Goal: Task Accomplishment & Management: Manage account settings

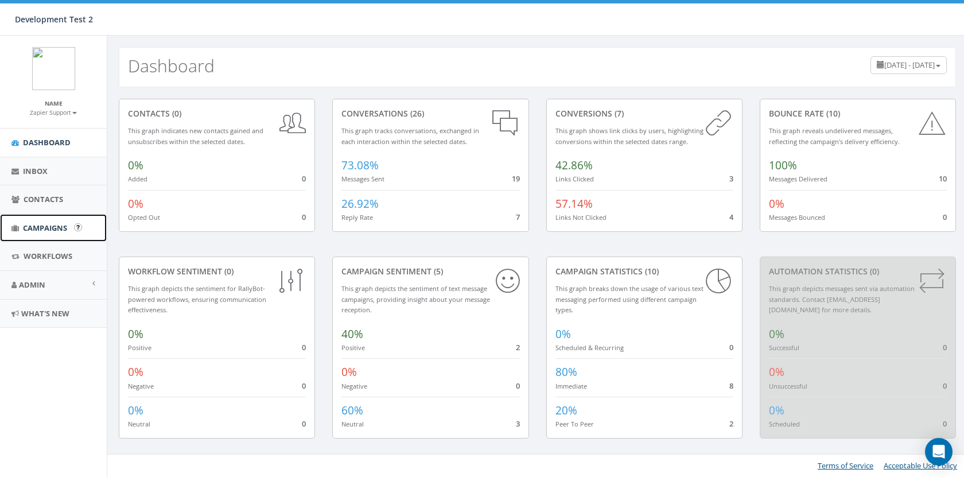
click at [52, 219] on link "Campaigns" at bounding box center [53, 228] width 107 height 28
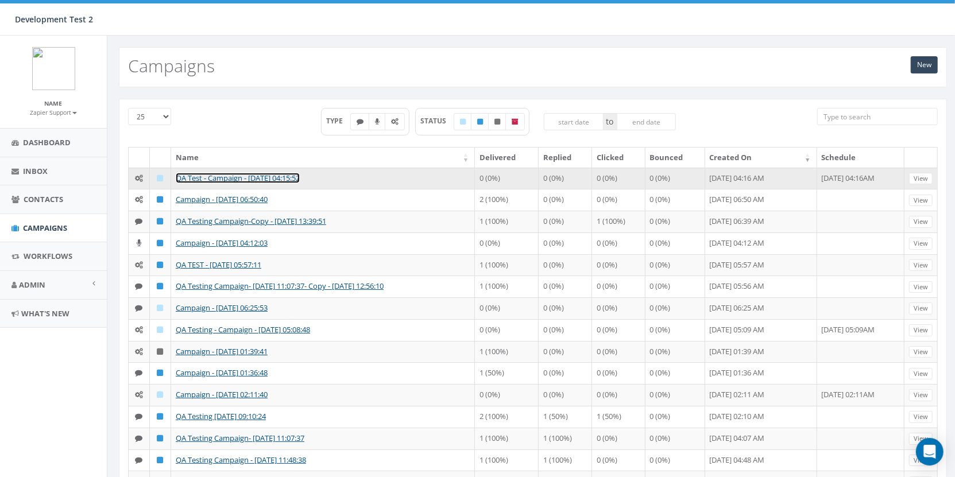
click at [242, 179] on link "QA Test - Campaign - [DATE] 04:15:52" at bounding box center [238, 178] width 124 height 10
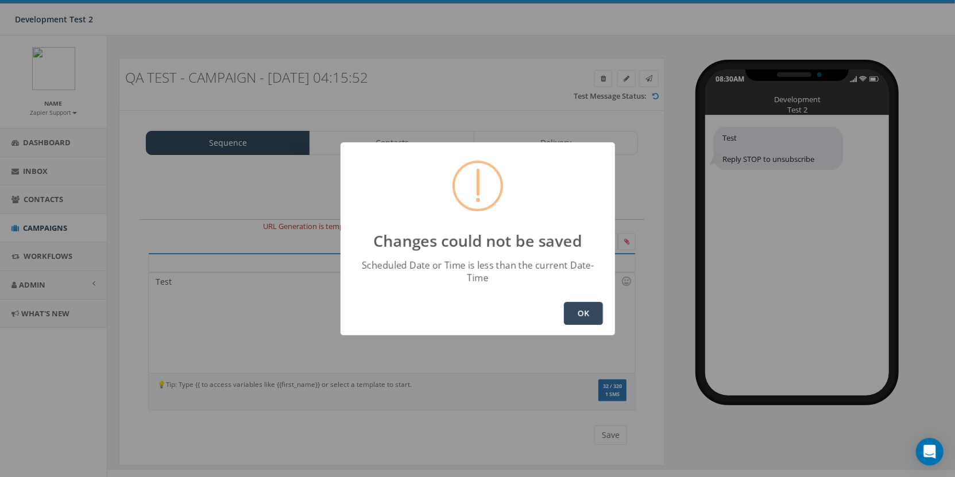
click at [583, 305] on button "OK" at bounding box center [583, 313] width 39 height 23
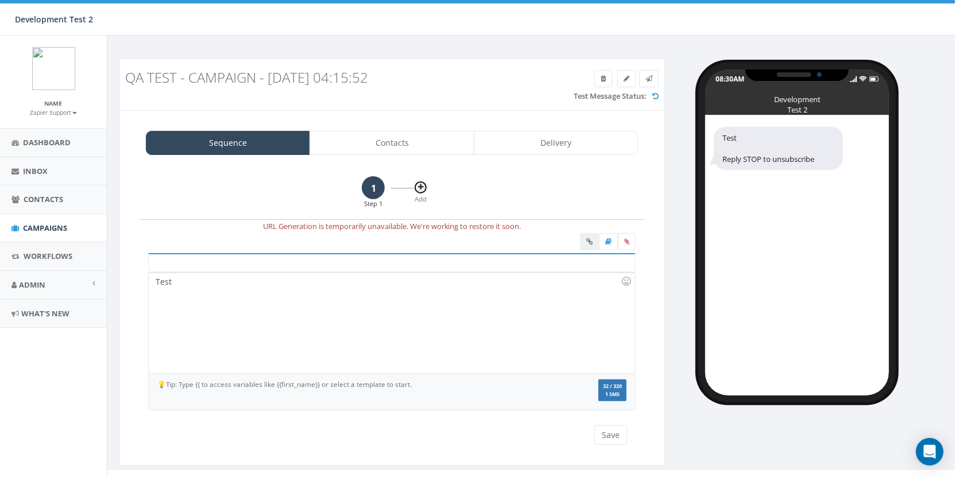
click at [419, 187] on icon at bounding box center [420, 187] width 5 height 7
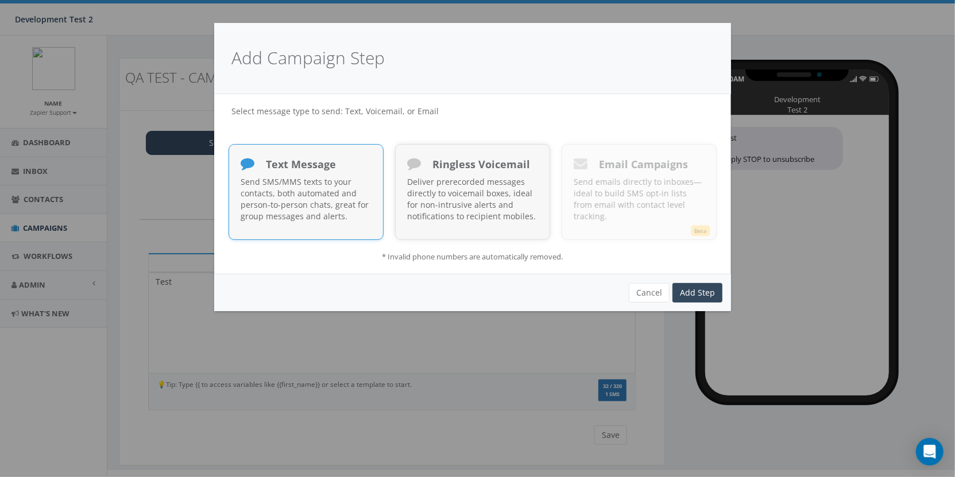
click at [348, 185] on p "Send SMS/MMS texts to your contacts, both automated and person-to-person chats,…" at bounding box center [306, 199] width 131 height 46
click at [682, 290] on link "Add Step" at bounding box center [697, 293] width 50 height 20
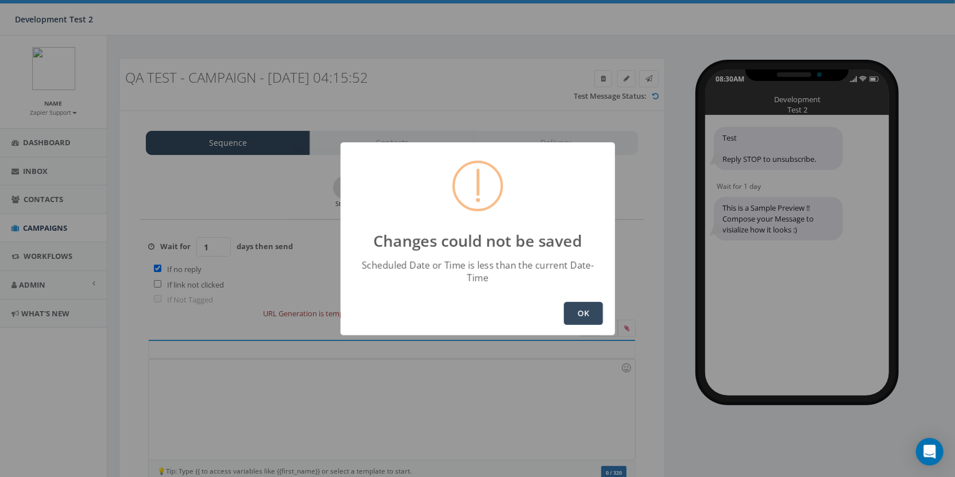
click at [590, 305] on button "OK" at bounding box center [583, 313] width 39 height 23
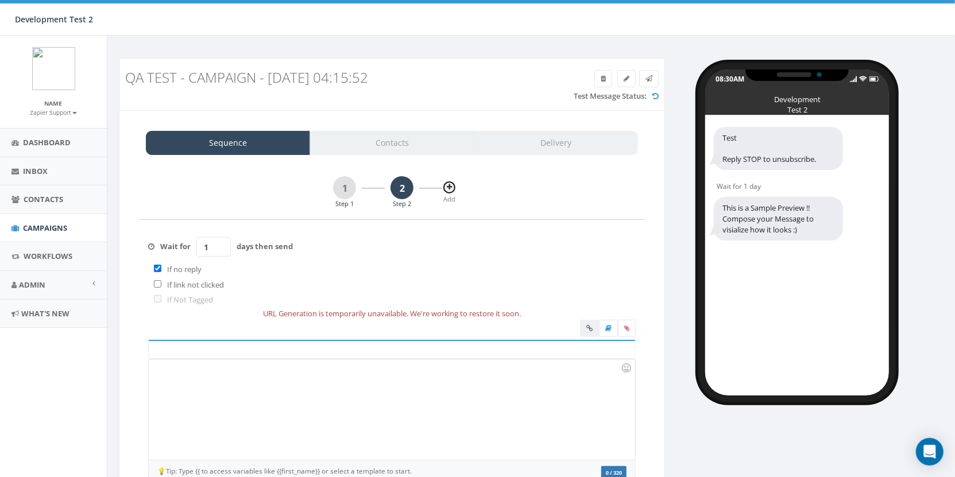
click at [451, 189] on icon at bounding box center [449, 187] width 5 height 7
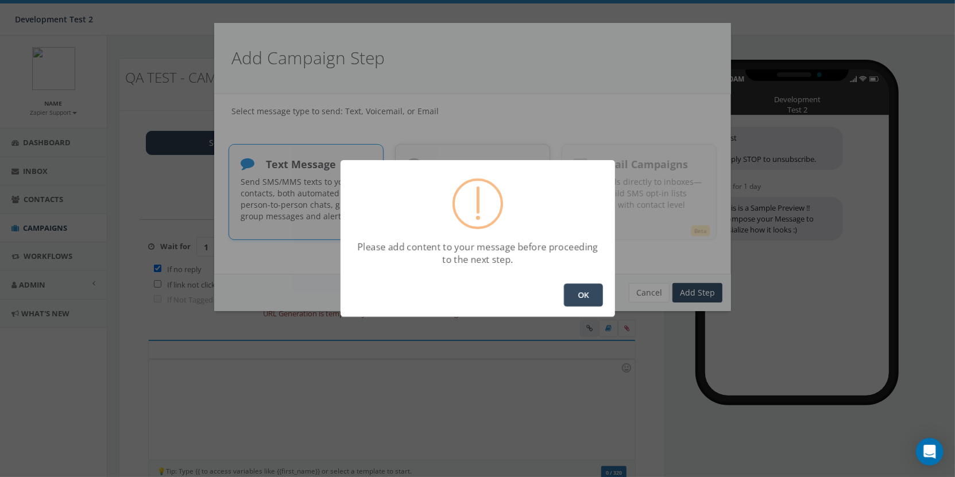
click at [599, 301] on button "OK" at bounding box center [583, 295] width 39 height 23
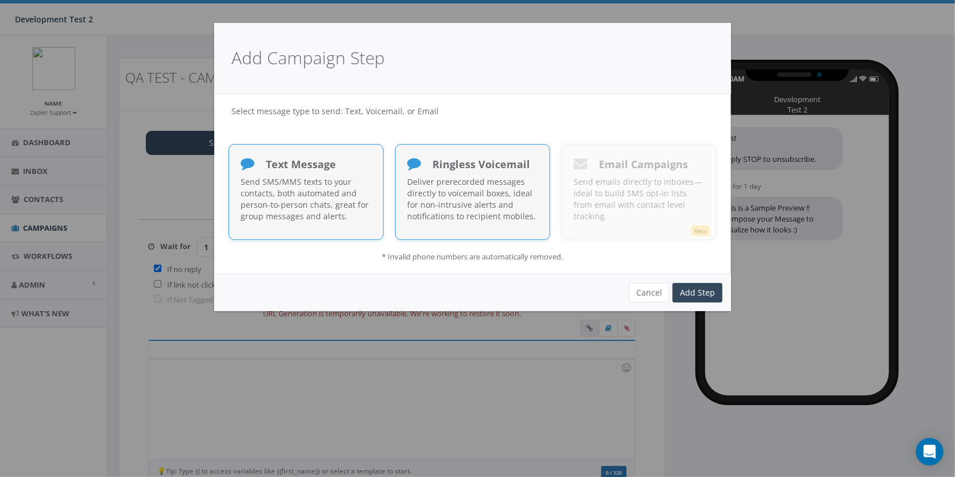
click at [469, 209] on p "Deliver prerecorded messages directly to voicemail boxes, ideal for non-intrusi…" at bounding box center [472, 199] width 131 height 46
click at [687, 290] on link "Add Step" at bounding box center [697, 293] width 50 height 20
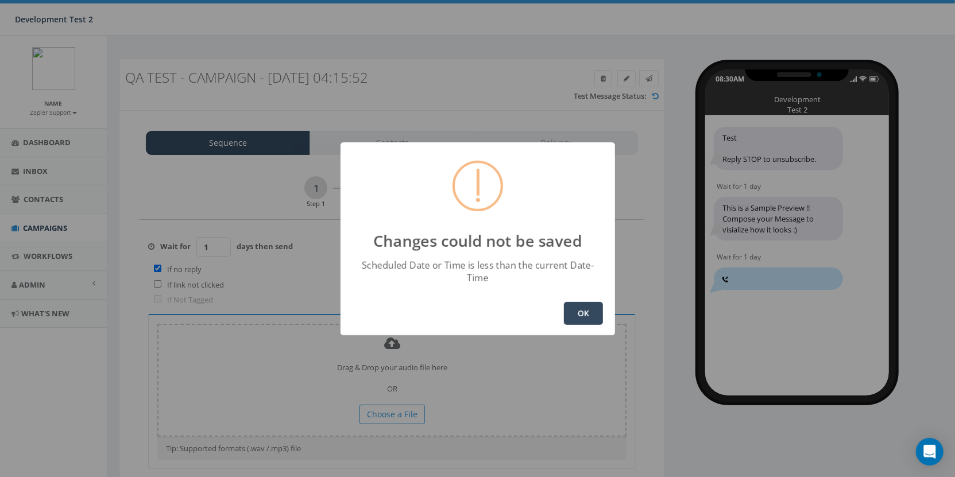
click at [586, 312] on button "OK" at bounding box center [583, 313] width 39 height 23
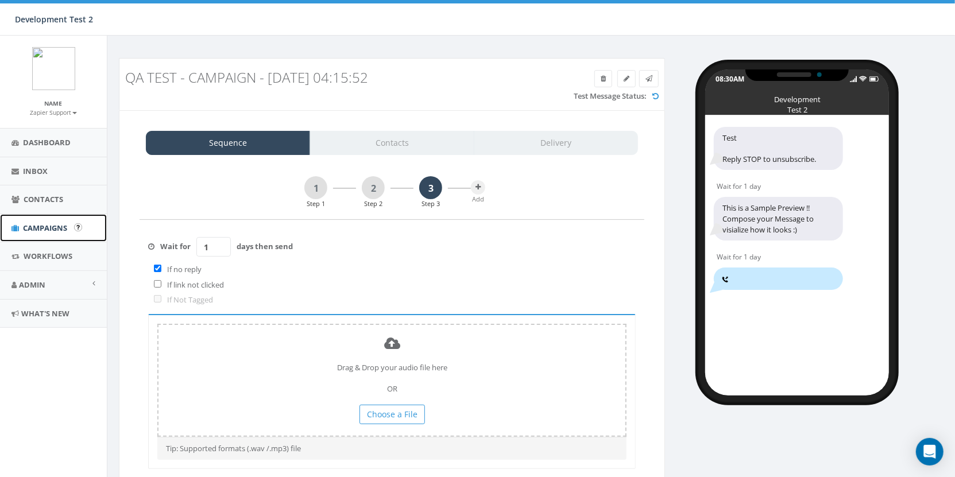
click at [55, 220] on link "Campaigns" at bounding box center [53, 228] width 107 height 28
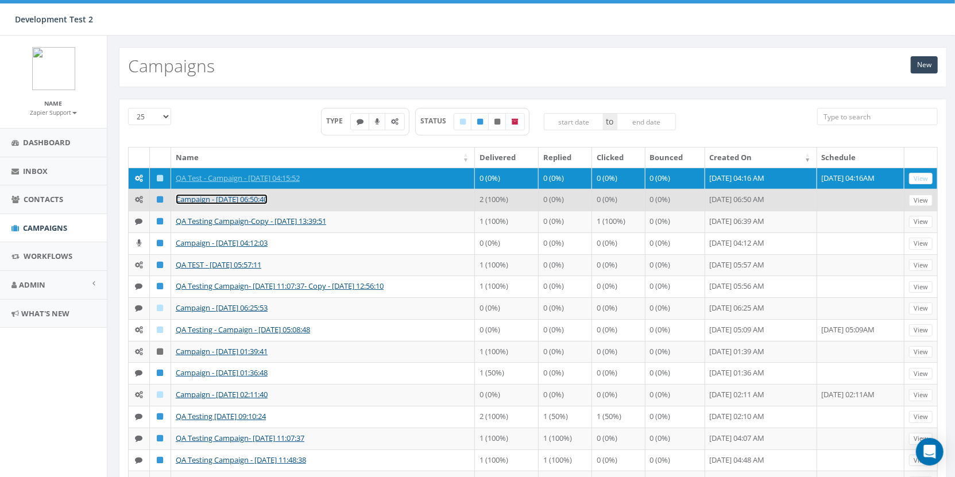
click at [244, 204] on link "Campaign - [DATE] 06:50:40" at bounding box center [222, 199] width 92 height 10
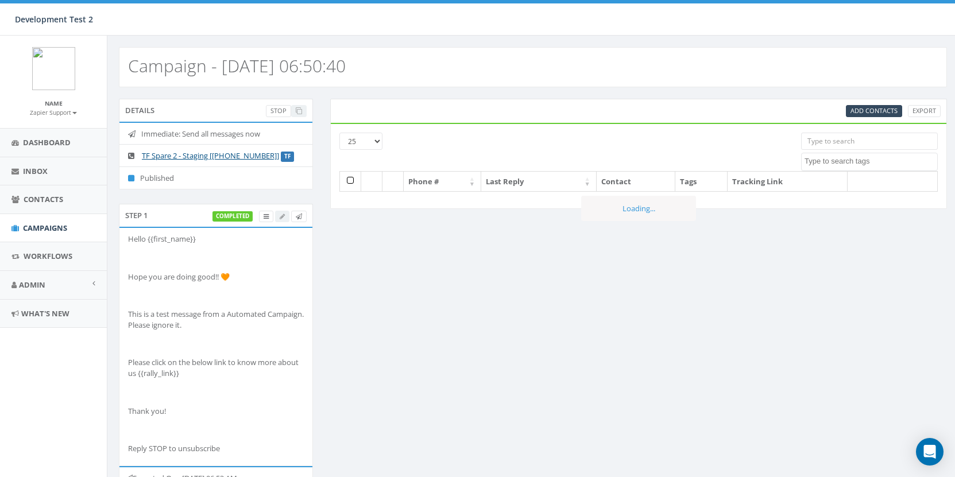
select select
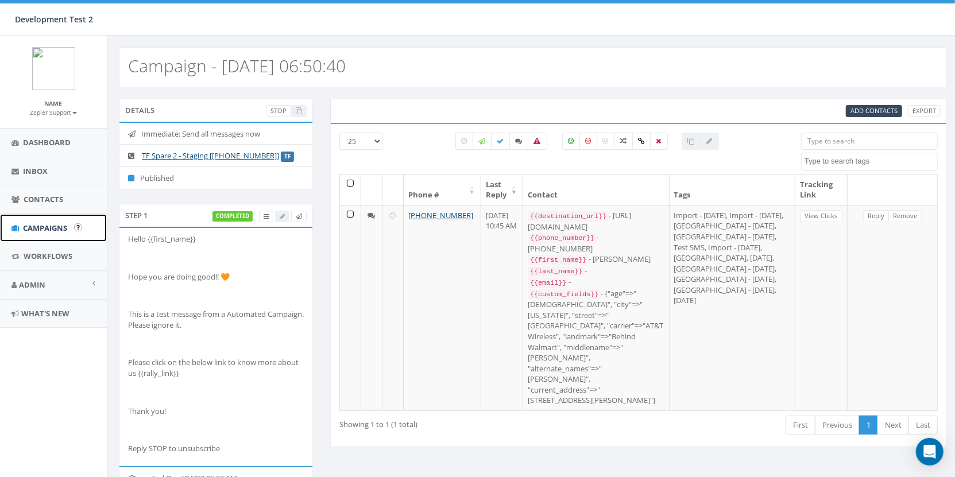
click at [31, 233] on link "Campaigns" at bounding box center [53, 228] width 107 height 28
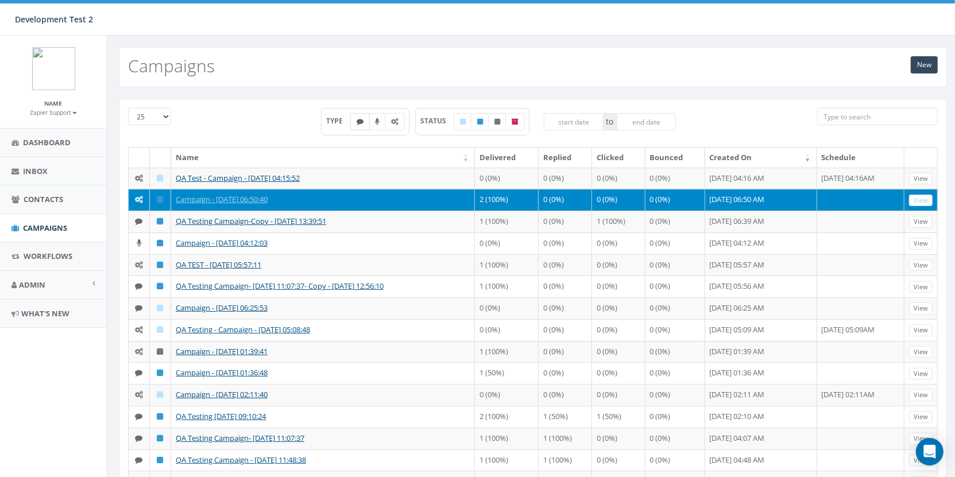
click at [363, 120] on icon at bounding box center [359, 121] width 7 height 7
checkbox input "true"
click at [381, 55] on div "New Campaigns" at bounding box center [533, 67] width 828 height 40
click at [388, 126] on label at bounding box center [395, 121] width 20 height 17
checkbox input "true"
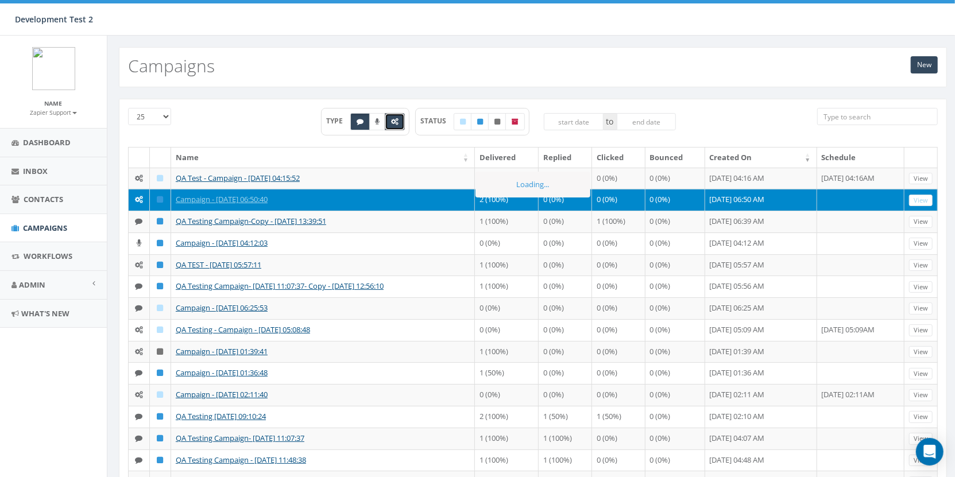
click at [359, 129] on div "TYPE" at bounding box center [365, 122] width 88 height 28
click at [363, 124] on label at bounding box center [360, 121] width 20 height 17
checkbox input "false"
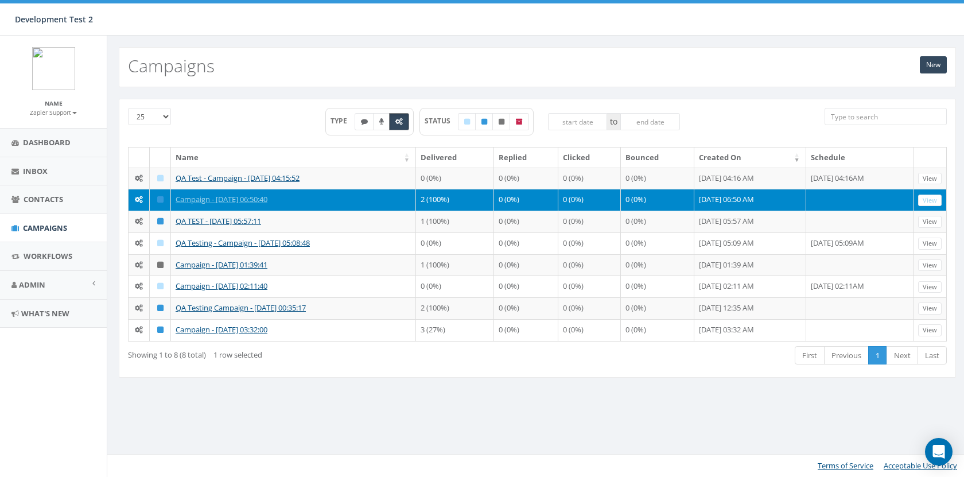
click at [392, 121] on label at bounding box center [399, 121] width 20 height 17
checkbox input "false"
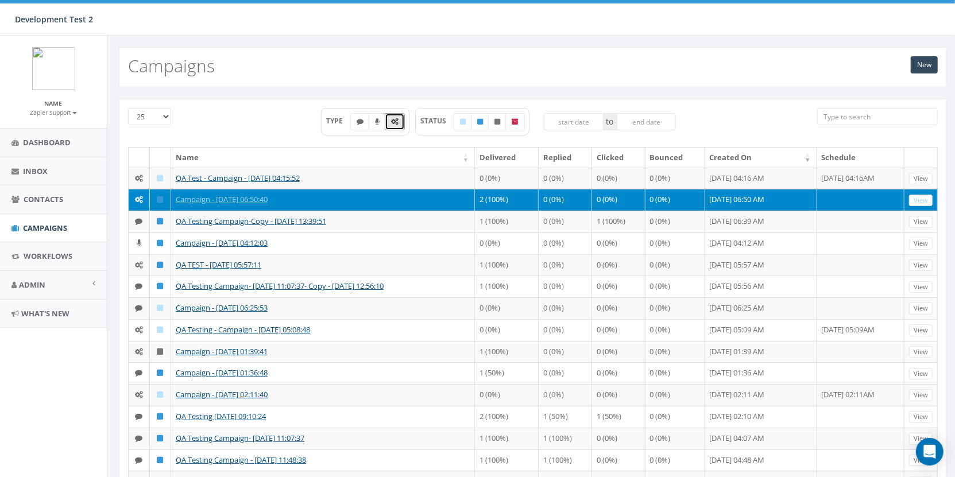
click at [338, 77] on div "New Campaigns" at bounding box center [533, 67] width 828 height 40
click at [365, 118] on label at bounding box center [360, 121] width 20 height 17
checkbox input "true"
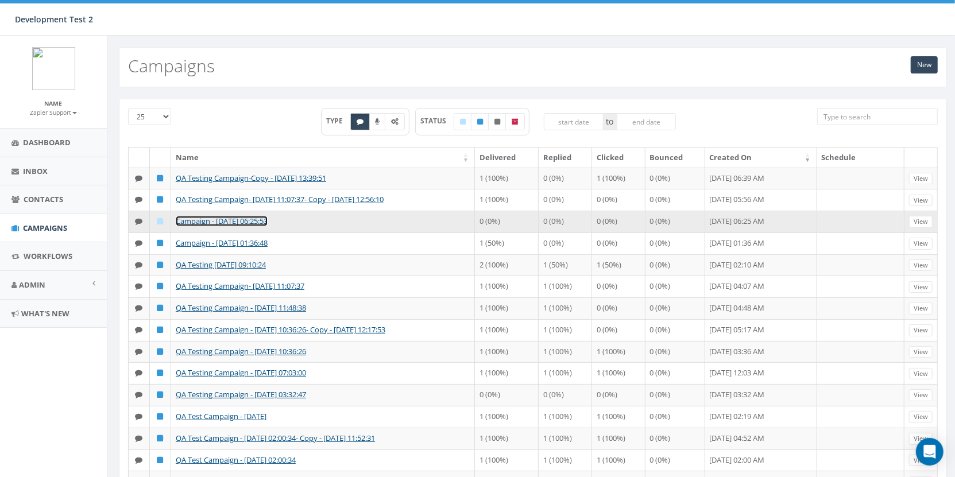
click at [236, 218] on link "Campaign - [DATE] 06:25:53" at bounding box center [222, 221] width 92 height 10
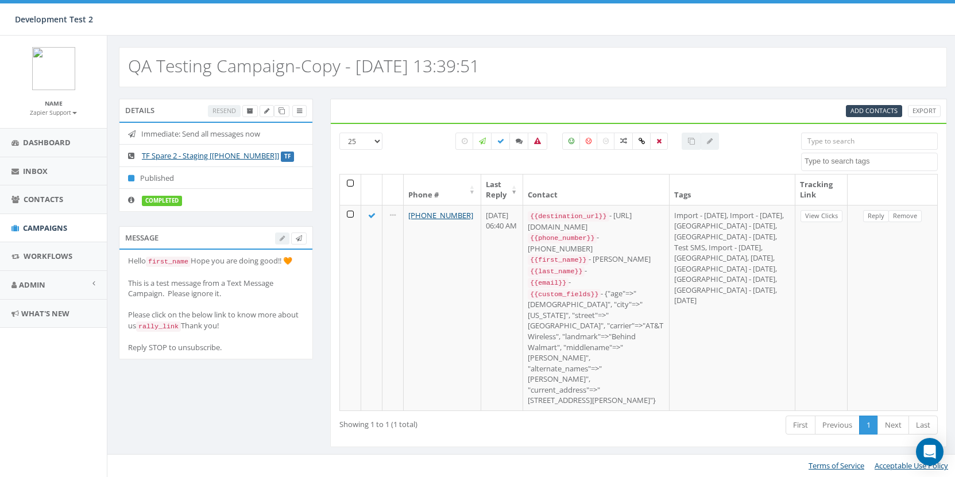
select select
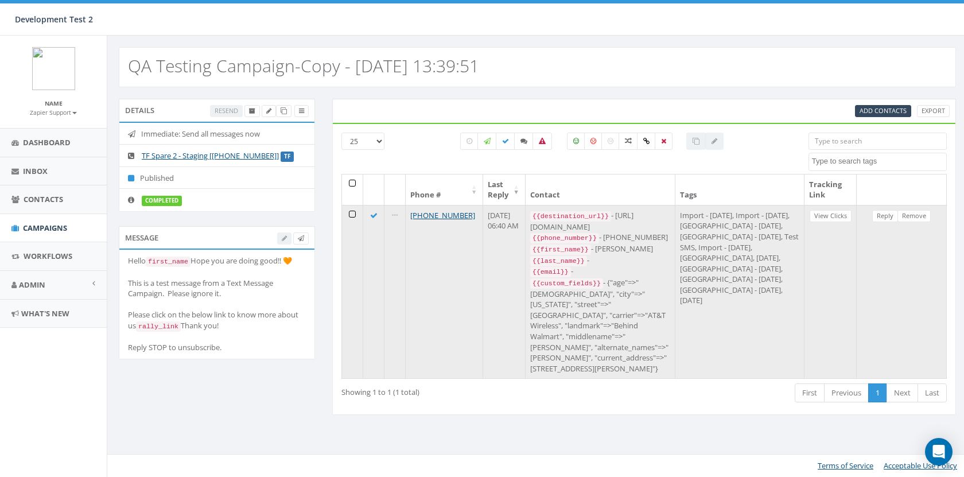
click at [350, 212] on td at bounding box center [352, 291] width 21 height 173
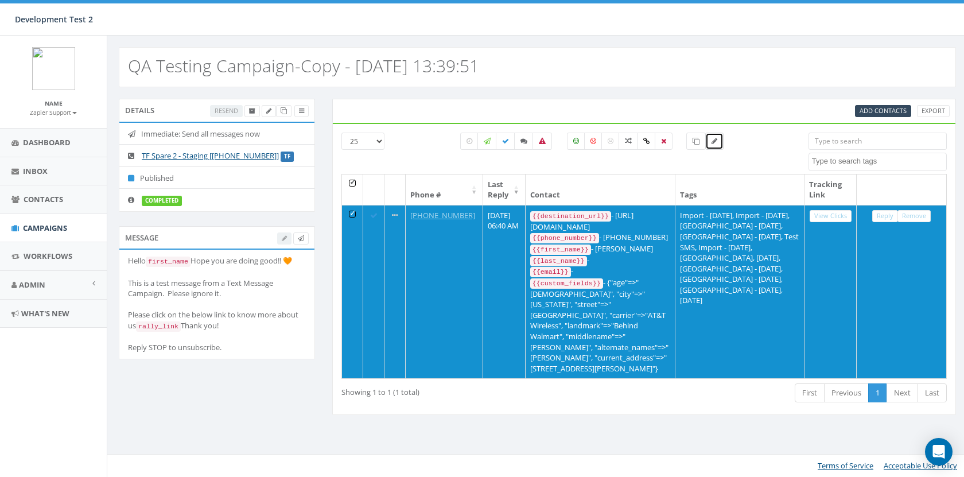
click at [712, 142] on icon at bounding box center [715, 141] width 6 height 7
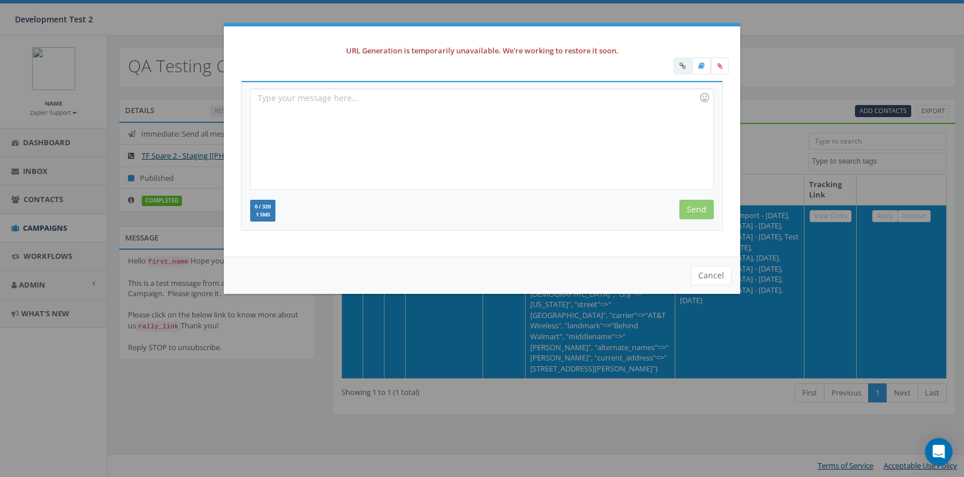
click at [678, 67] on label at bounding box center [682, 65] width 19 height 17
click at [722, 274] on button "Cancel" at bounding box center [711, 276] width 41 height 20
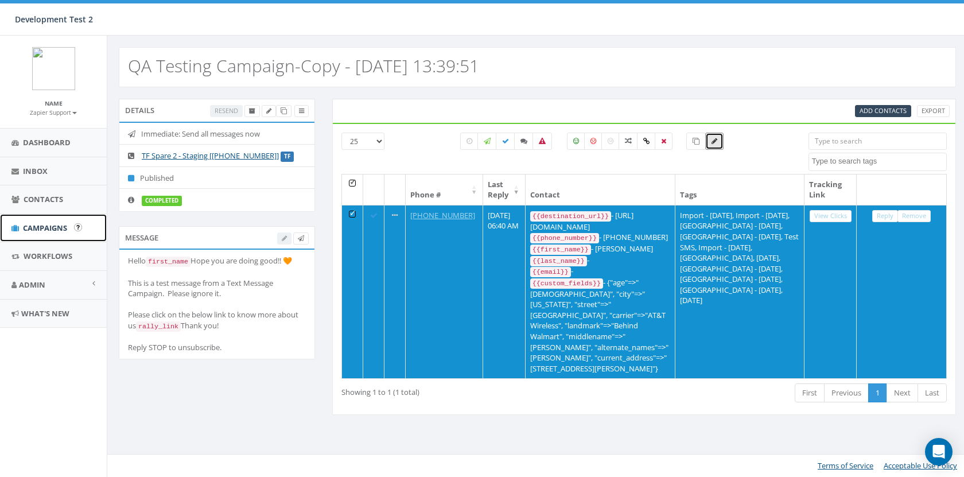
click at [32, 228] on span "Campaigns" at bounding box center [45, 228] width 44 height 10
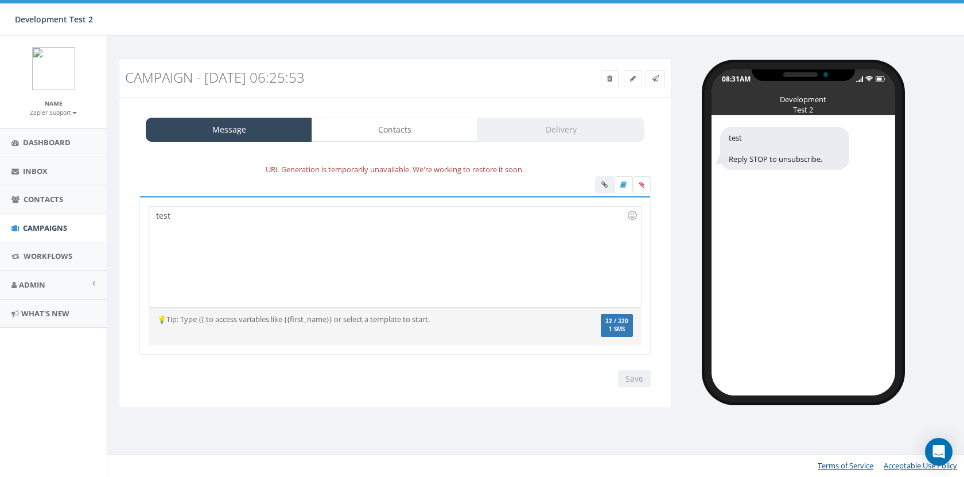
click at [599, 183] on div at bounding box center [623, 186] width 56 height 20
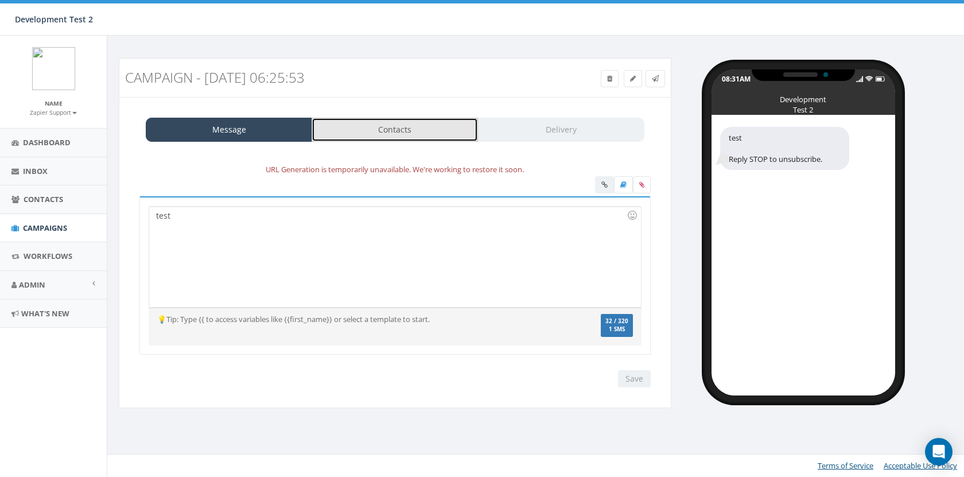
click at [444, 138] on link "Contacts" at bounding box center [395, 130] width 166 height 24
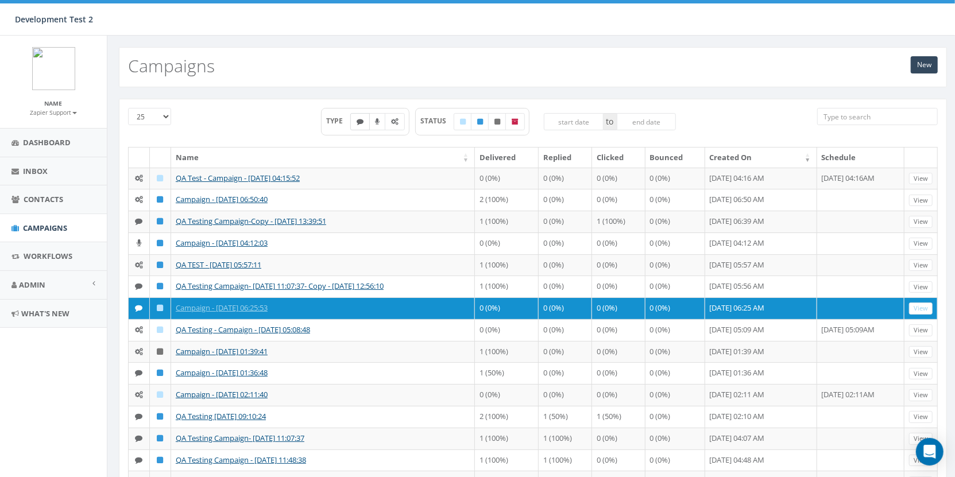
click at [369, 123] on label at bounding box center [360, 121] width 20 height 17
checkbox input "true"
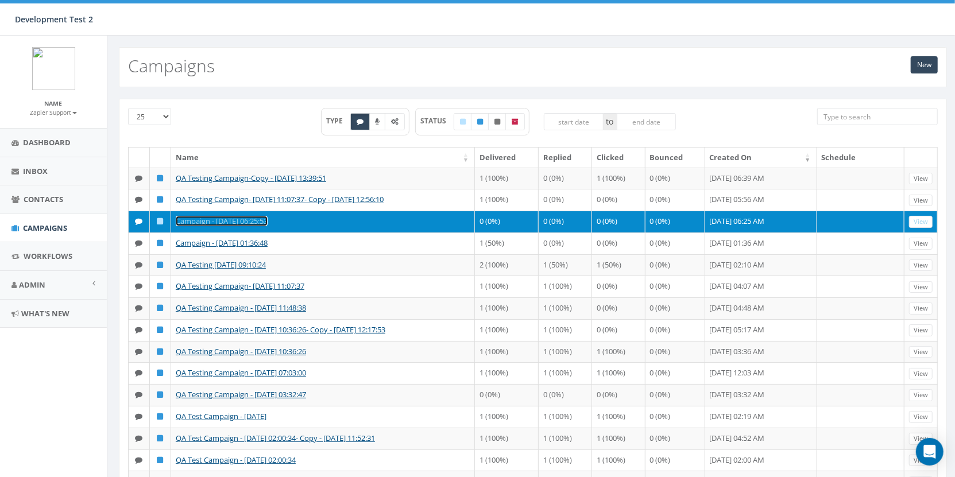
click at [244, 216] on link "Campaign - [DATE] 06:25:53" at bounding box center [222, 221] width 92 height 10
